Goal: Task Accomplishment & Management: Use online tool/utility

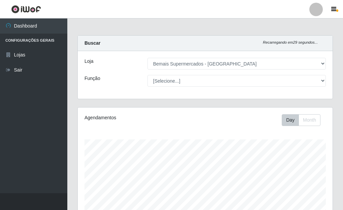
select select "249"
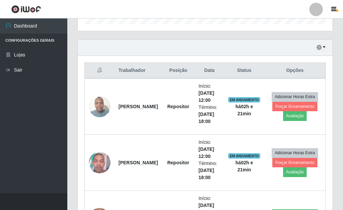
scroll to position [230, 0]
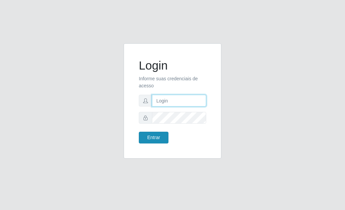
type input "[PERSON_NAME]"
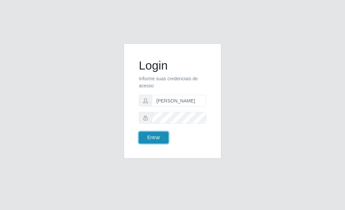
click at [146, 137] on button "Entrar" at bounding box center [154, 138] width 30 height 12
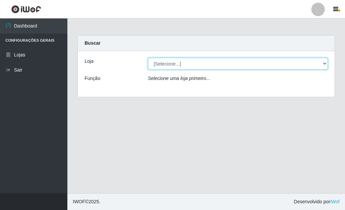
click at [325, 65] on select "[Selecione...] Bemais Supermercados - [GEOGRAPHIC_DATA]" at bounding box center [238, 64] width 180 height 12
select select "249"
click at [148, 58] on select "[Selecione...] Bemais Supermercados - [GEOGRAPHIC_DATA]" at bounding box center [238, 64] width 180 height 12
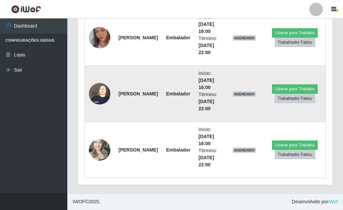
scroll to position [364, 0]
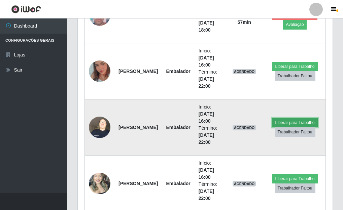
click at [279, 124] on button "Liberar para Trabalho" at bounding box center [294, 122] width 45 height 9
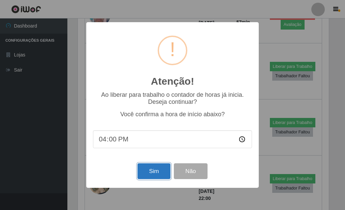
click at [164, 173] on button "Sim" at bounding box center [153, 172] width 33 height 16
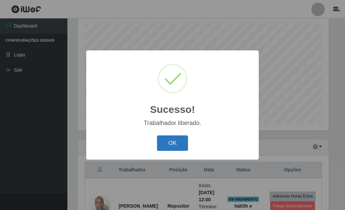
click at [172, 138] on button "OK" at bounding box center [172, 144] width 31 height 16
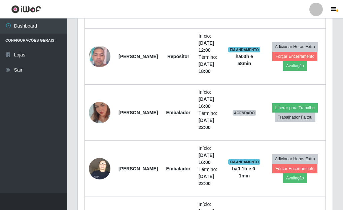
scroll to position [352, 0]
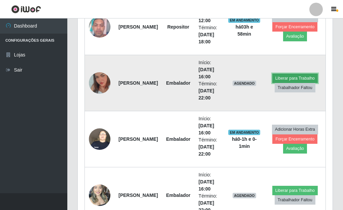
click at [287, 76] on button "Liberar para Trabalho" at bounding box center [294, 78] width 45 height 9
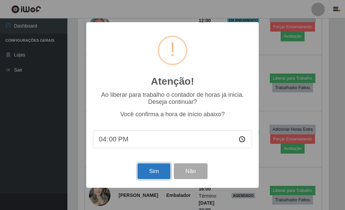
click at [151, 171] on button "Sim" at bounding box center [153, 172] width 33 height 16
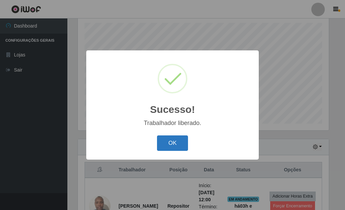
click at [167, 145] on button "OK" at bounding box center [172, 144] width 31 height 16
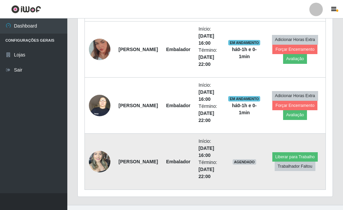
scroll to position [398, 0]
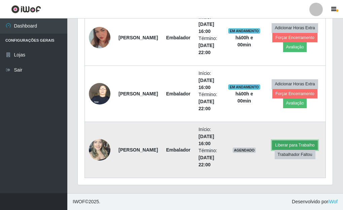
click at [295, 146] on button "Liberar para Trabalho" at bounding box center [294, 145] width 45 height 9
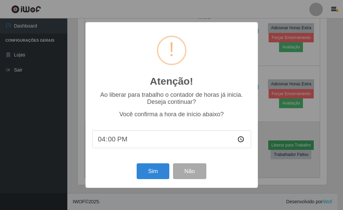
scroll to position [140, 251]
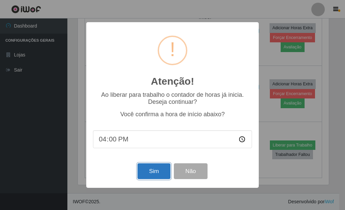
click at [155, 177] on button "Sim" at bounding box center [153, 172] width 33 height 16
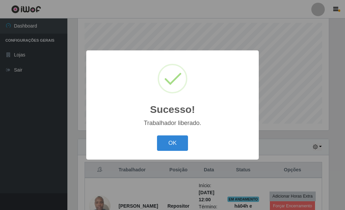
click at [157, 136] on button "OK" at bounding box center [172, 144] width 31 height 16
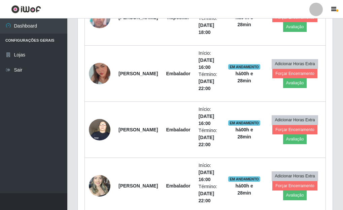
scroll to position [297, 0]
